Goal: Task Accomplishment & Management: Use online tool/utility

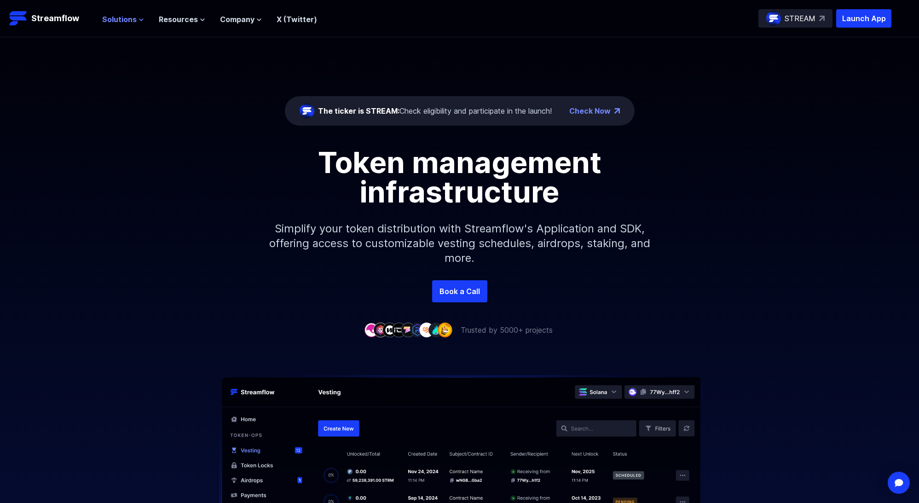
click at [117, 16] on span "Solutions" at bounding box center [119, 19] width 35 height 11
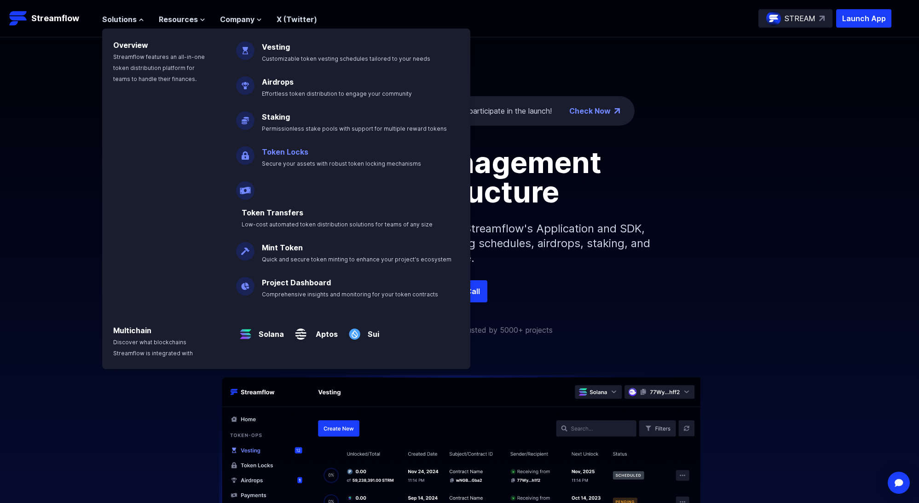
click at [318, 151] on p "Token Locks Secure your assets with robust token locking mechanisms" at bounding box center [347, 153] width 183 height 29
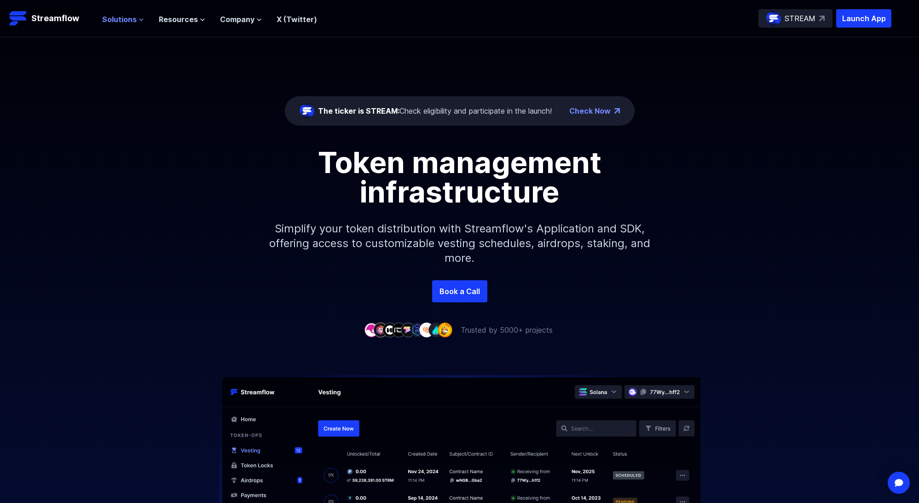
click at [123, 23] on span "Solutions" at bounding box center [119, 19] width 35 height 11
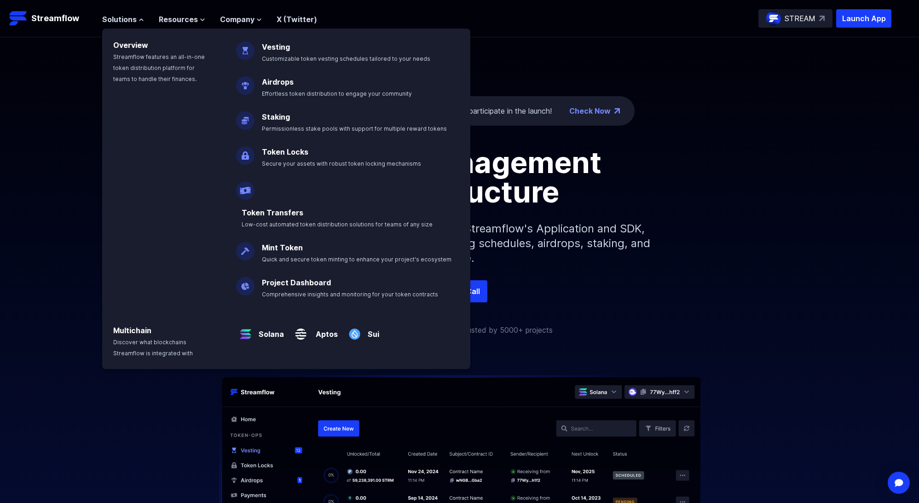
click at [255, 151] on link at bounding box center [246, 150] width 20 height 9
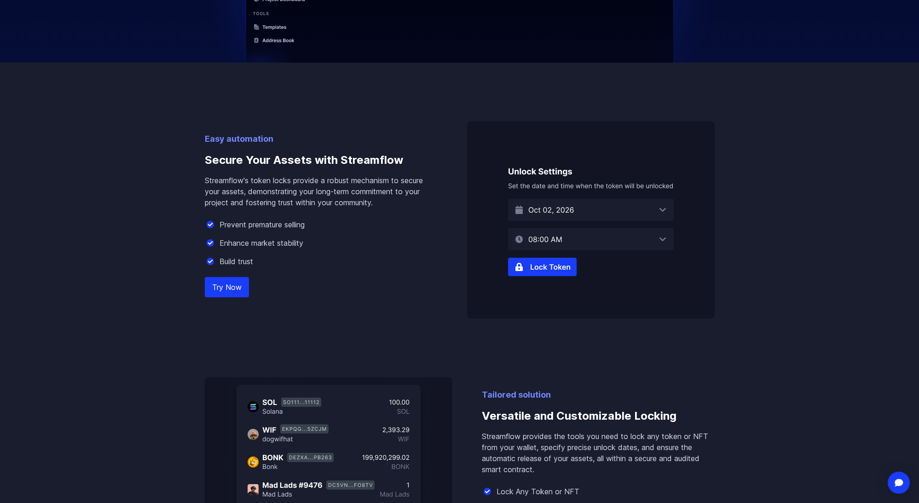
scroll to position [469, 0]
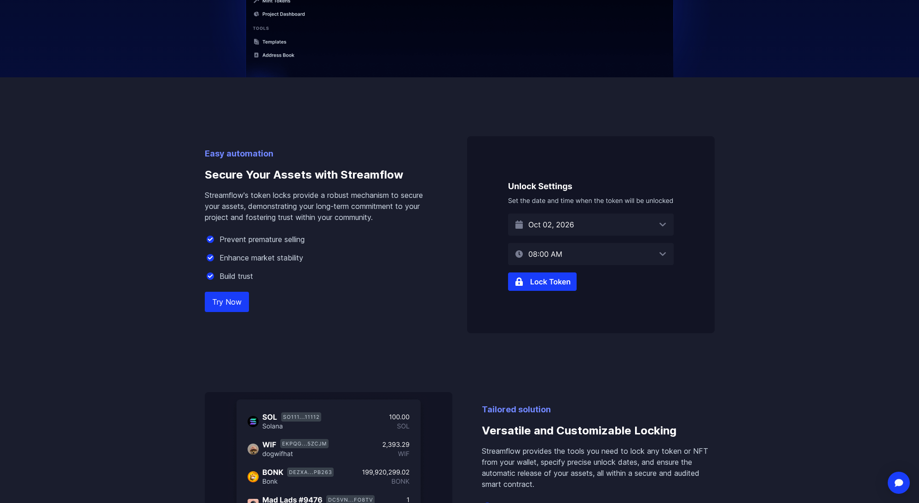
click at [562, 282] on img at bounding box center [591, 234] width 248 height 197
click at [562, 280] on img at bounding box center [591, 234] width 248 height 197
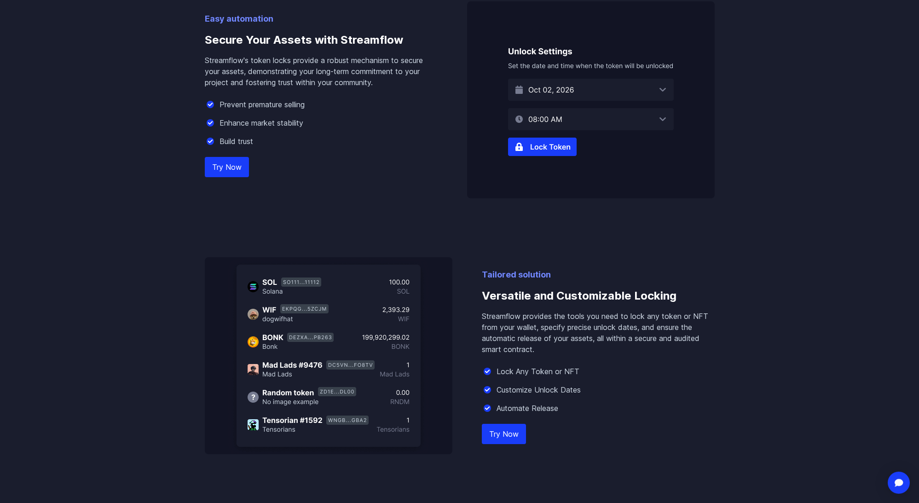
scroll to position [626, 0]
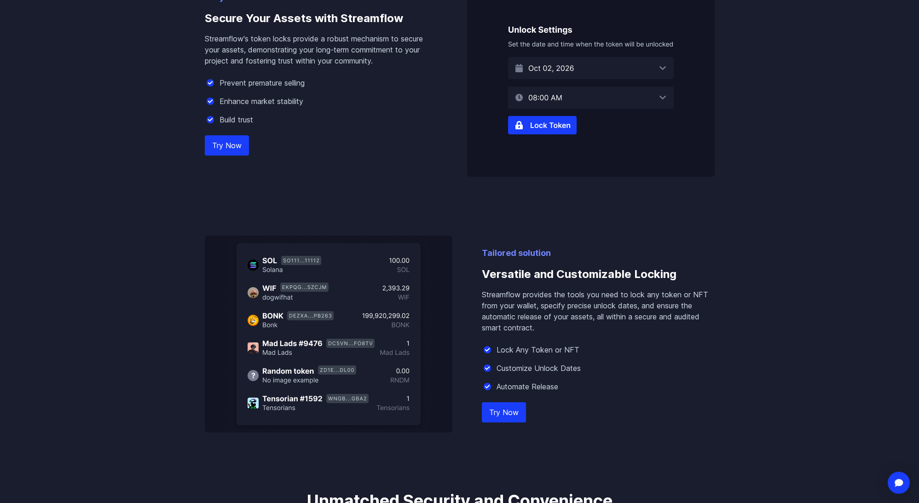
click at [225, 146] on link "Try Now" at bounding box center [227, 145] width 44 height 20
